Goal: Navigation & Orientation: Find specific page/section

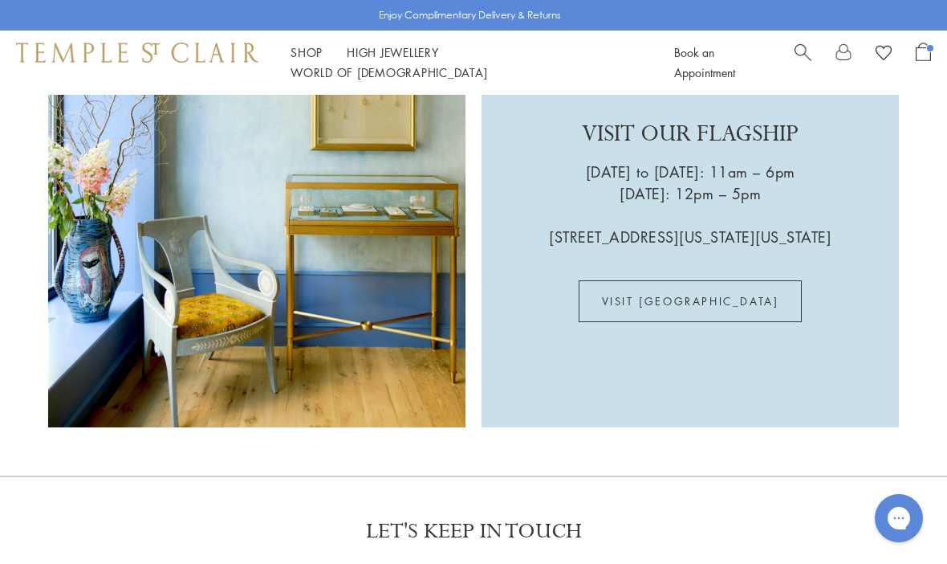
scroll to position [3507, 0]
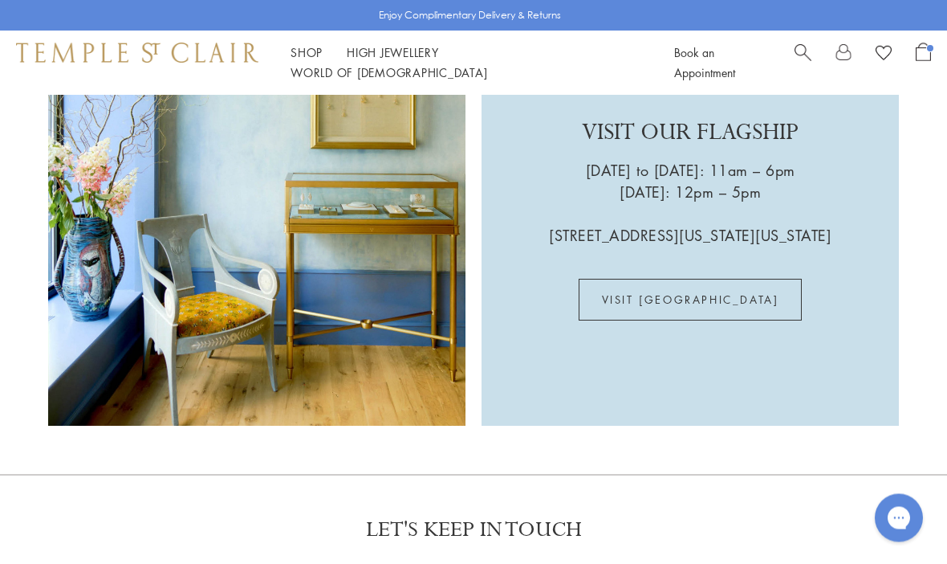
click at [728, 279] on link "VISIT US" at bounding box center [691, 300] width 224 height 42
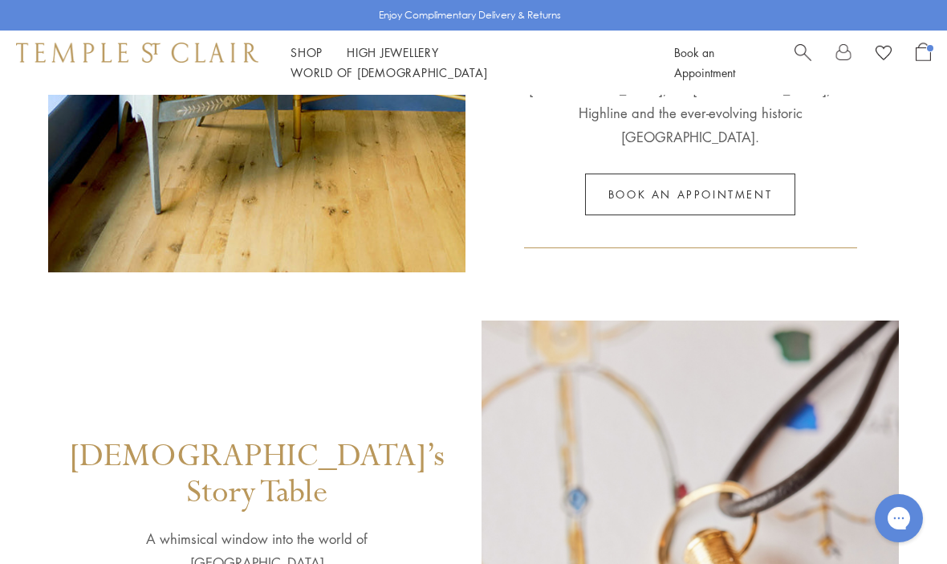
scroll to position [540, 0]
click at [765, 176] on link "Book an appointment" at bounding box center [690, 196] width 210 height 42
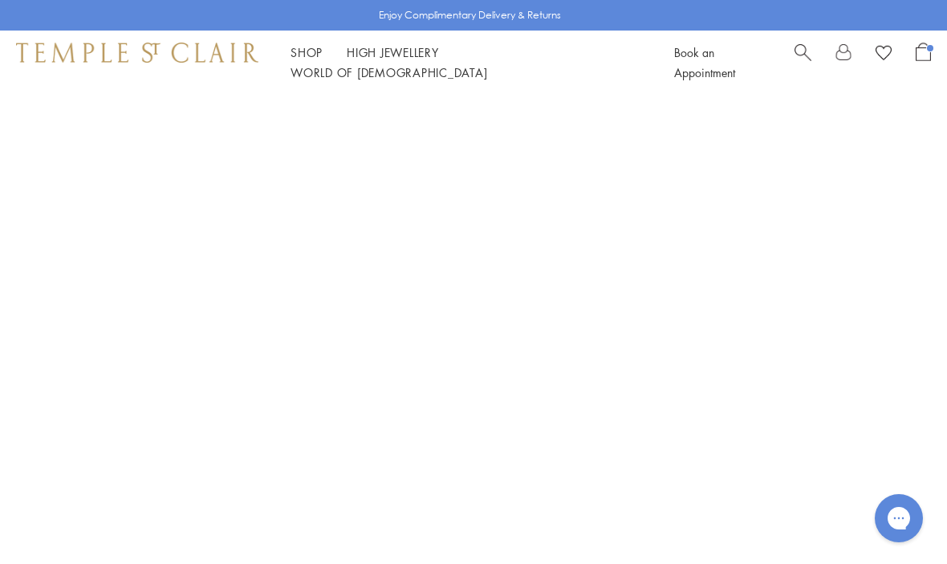
scroll to position [210, 0]
click at [415, 60] on link "High Jewellery High Jewellery" at bounding box center [393, 52] width 92 height 16
